Goal: Task Accomplishment & Management: Manage account settings

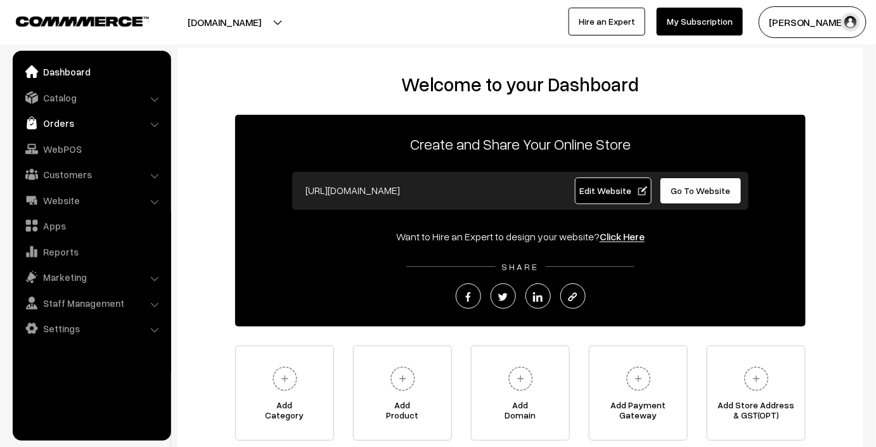
click at [131, 131] on link "Orders" at bounding box center [91, 123] width 151 height 23
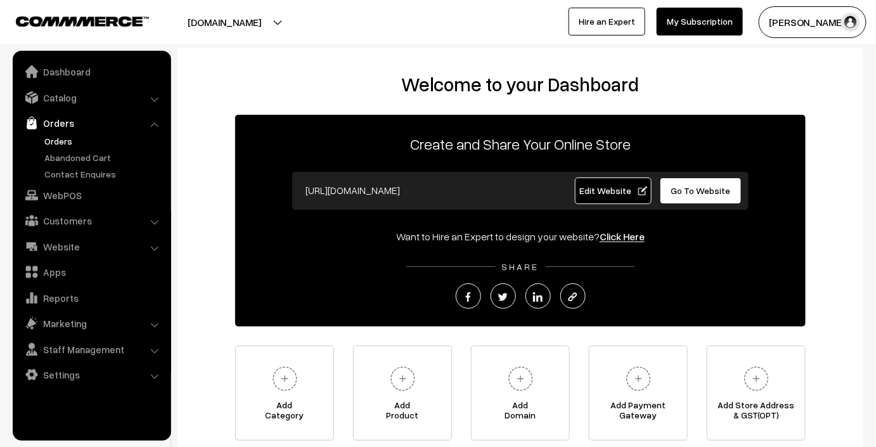
click at [71, 143] on link "Orders" at bounding box center [103, 140] width 125 height 13
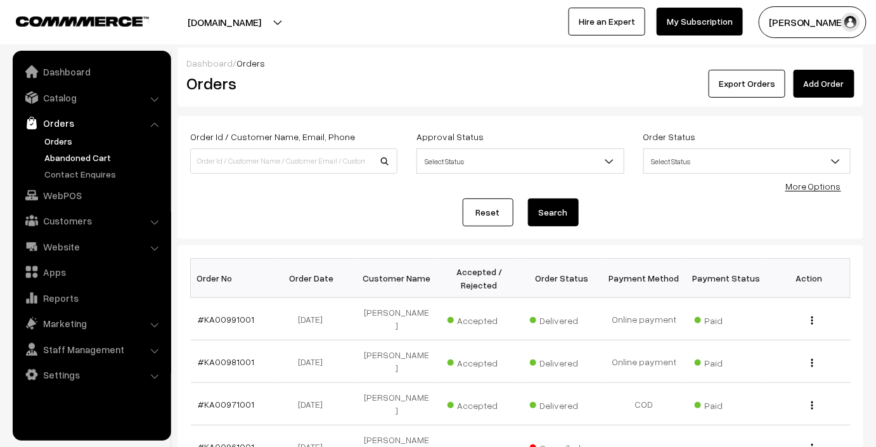
click at [65, 156] on link "Abandoned Cart" at bounding box center [103, 157] width 125 height 13
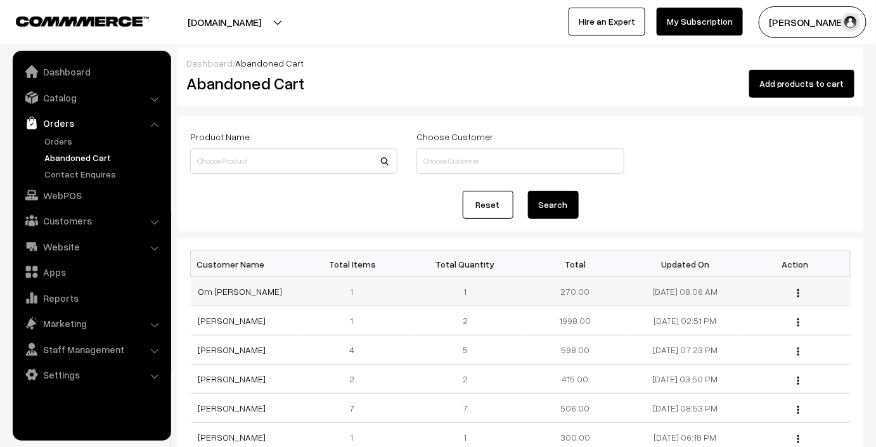
click at [798, 289] on img "button" at bounding box center [798, 293] width 2 height 8
click at [738, 311] on link "View" at bounding box center [742, 311] width 108 height 28
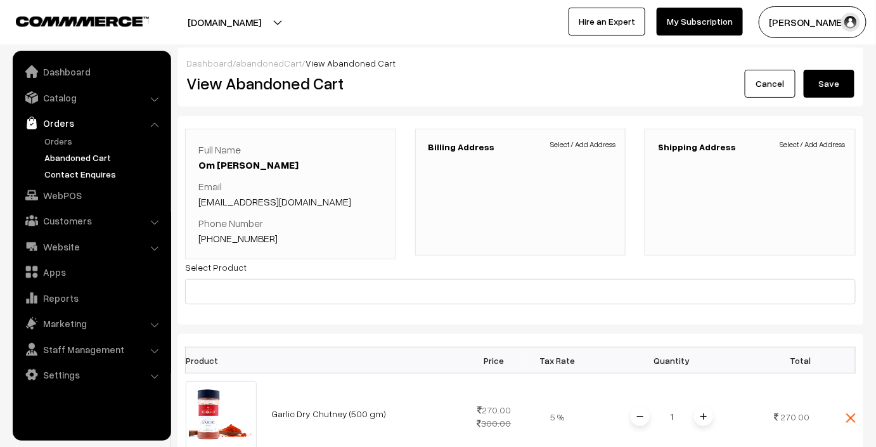
click at [108, 167] on link "Contact Enquires" at bounding box center [103, 173] width 125 height 13
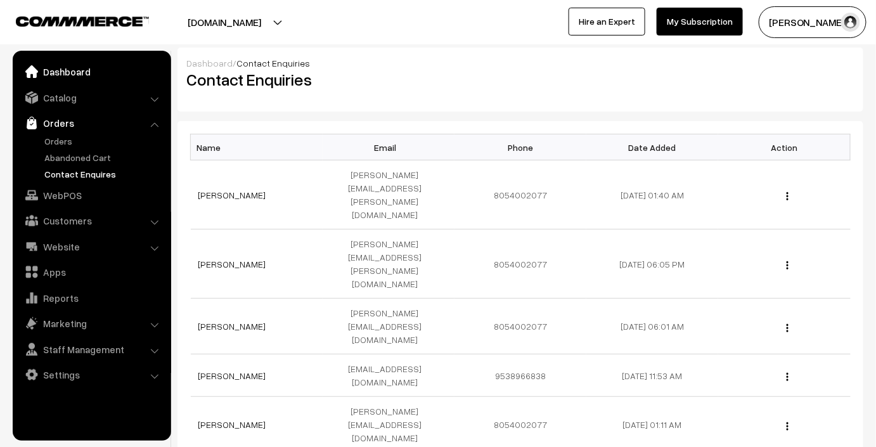
click at [116, 72] on link "Dashboard" at bounding box center [91, 71] width 151 height 23
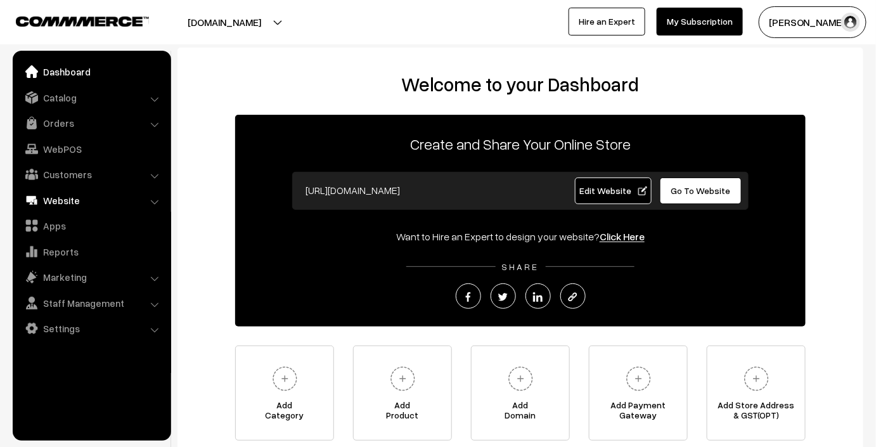
click at [91, 203] on link "Website" at bounding box center [91, 200] width 151 height 23
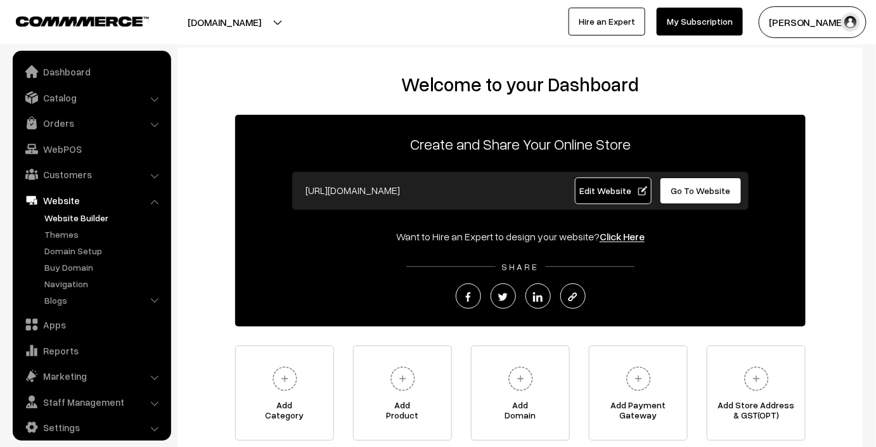
click at [89, 217] on link "Website Builder" at bounding box center [103, 217] width 125 height 13
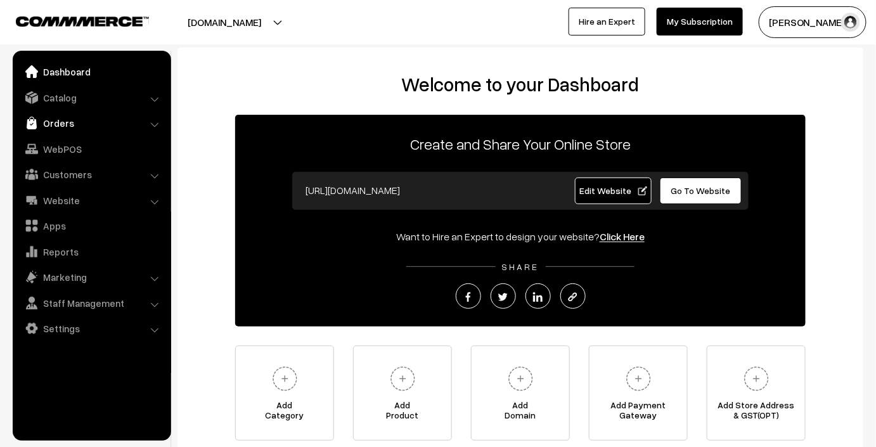
click at [131, 115] on link "Orders" at bounding box center [91, 123] width 151 height 23
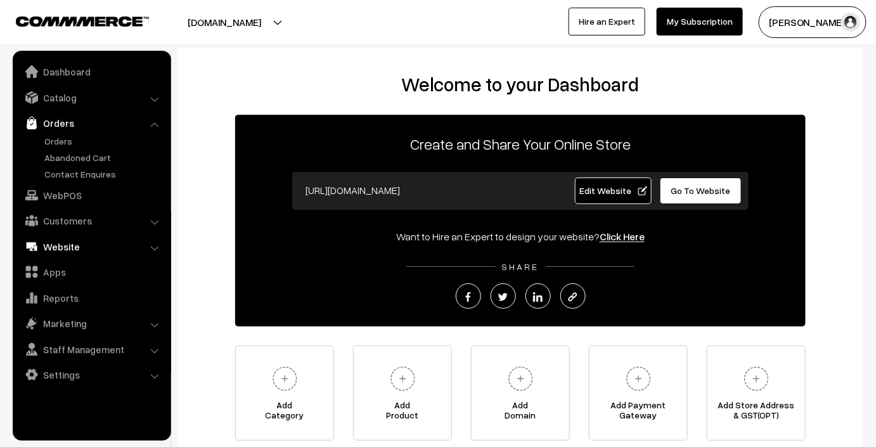
click at [91, 246] on link "Website" at bounding box center [91, 246] width 151 height 23
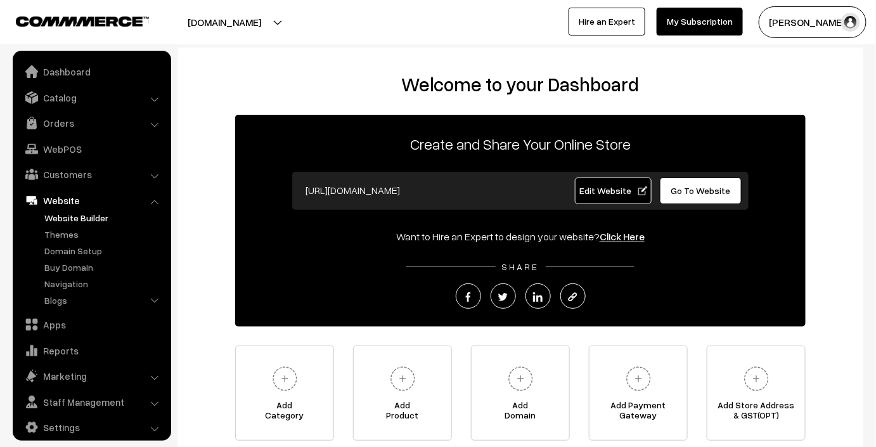
click at [86, 212] on link "Website Builder" at bounding box center [103, 217] width 125 height 13
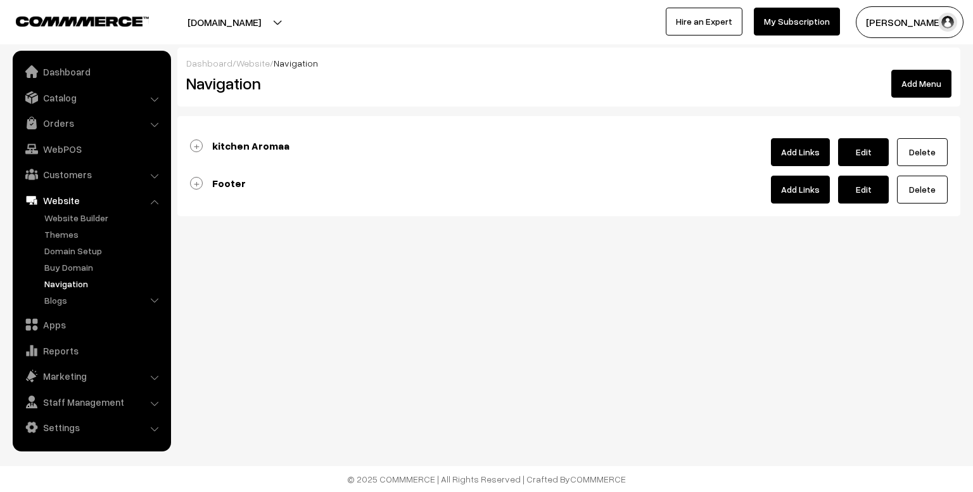
click at [867, 191] on link "Edit" at bounding box center [863, 190] width 51 height 28
type input "Footer"
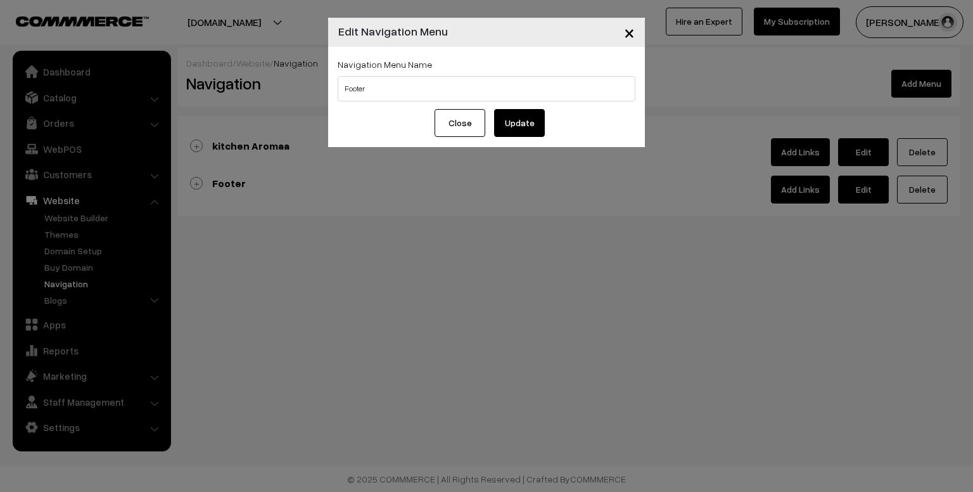
click at [465, 122] on button "Close" at bounding box center [460, 123] width 51 height 28
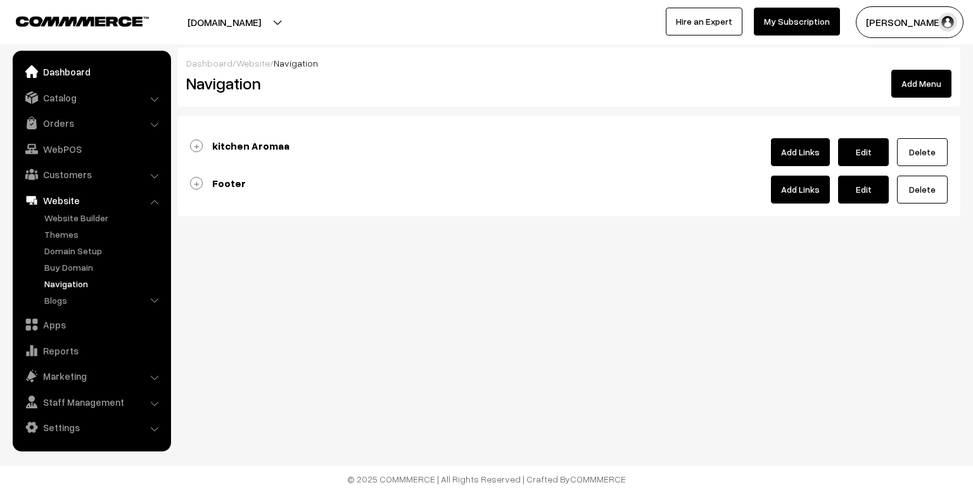
click at [86, 75] on link "Dashboard" at bounding box center [91, 71] width 151 height 23
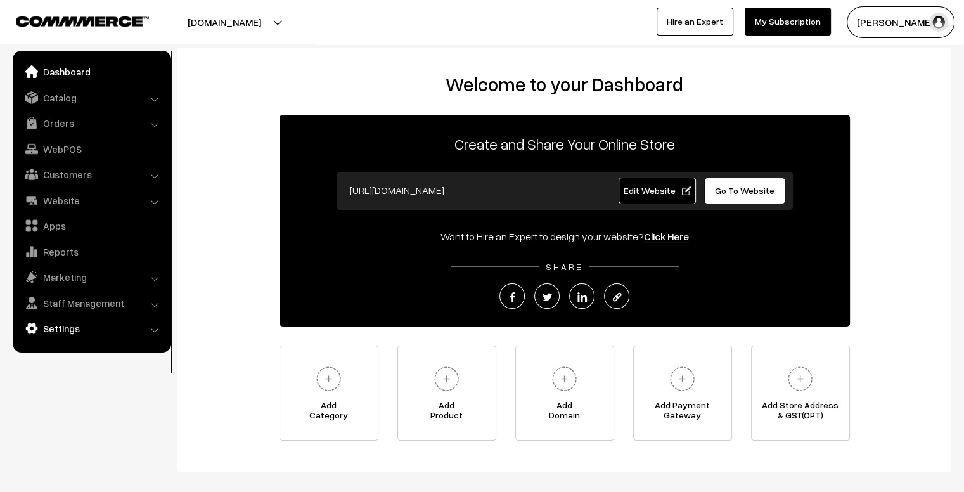
click at [75, 333] on link "Settings" at bounding box center [91, 328] width 151 height 23
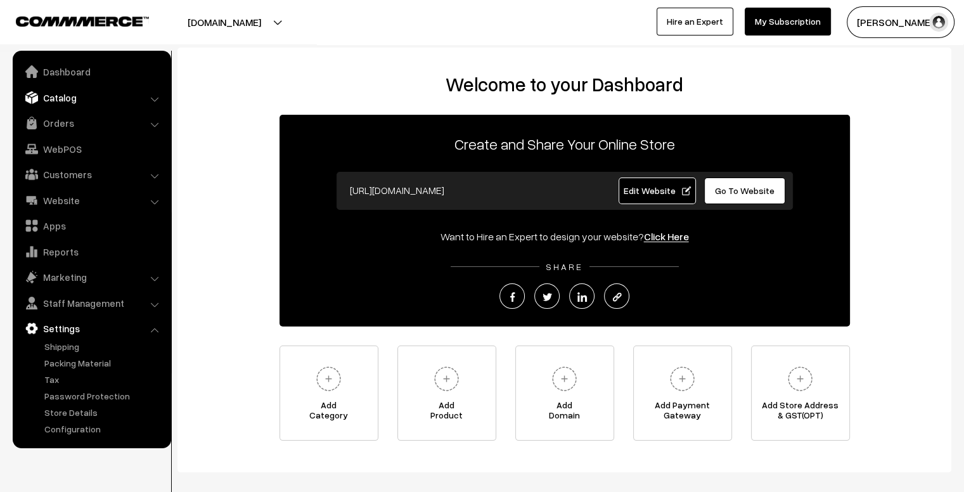
click at [104, 96] on link "Catalog" at bounding box center [91, 97] width 151 height 23
